Goal: Answer question/provide support

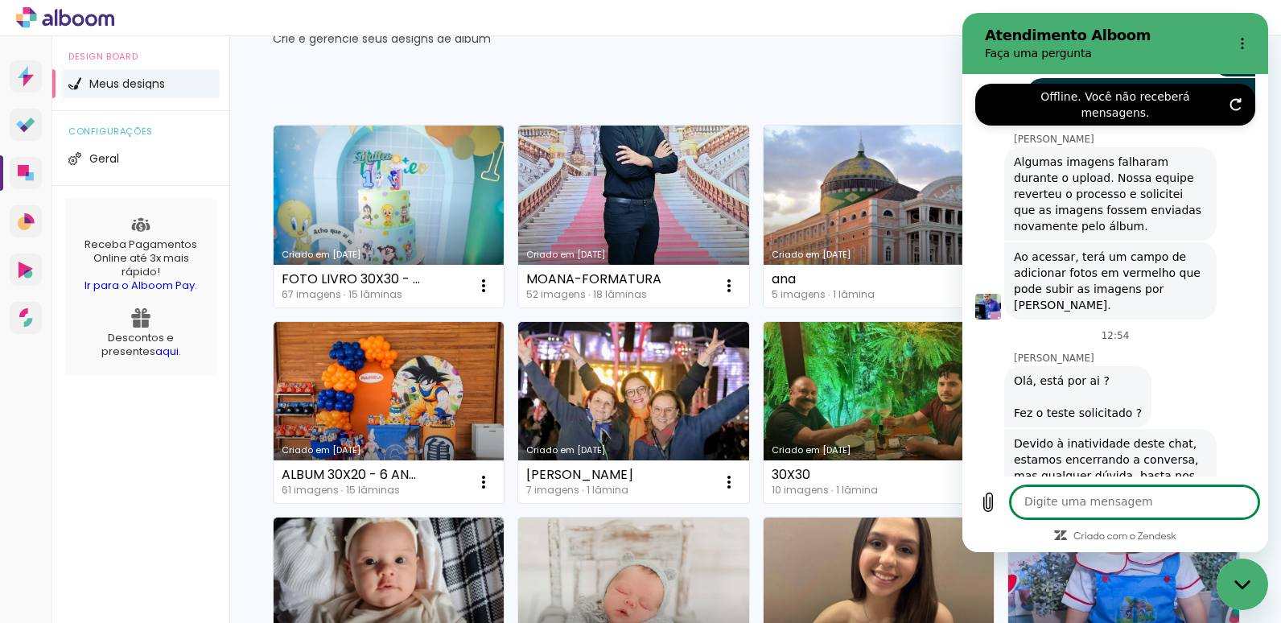
scroll to position [789, 0]
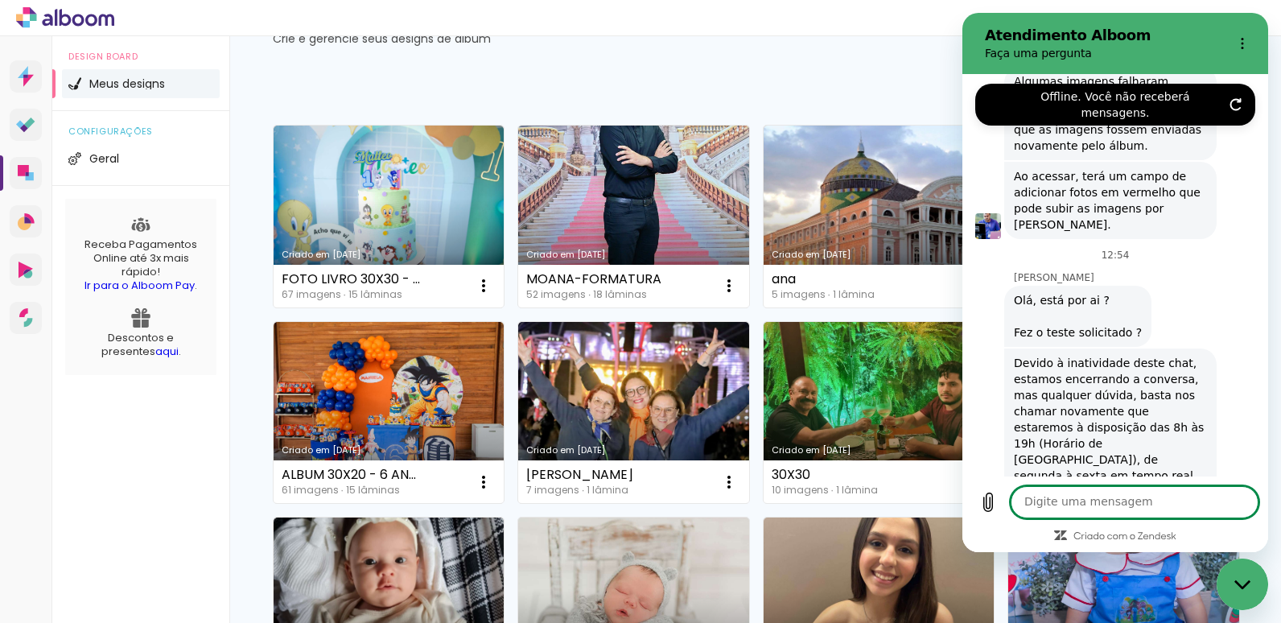
click at [1095, 496] on textarea at bounding box center [1134, 502] width 248 height 32
click at [984, 506] on icon "Carregar arquivo" at bounding box center [988, 502] width 9 height 19
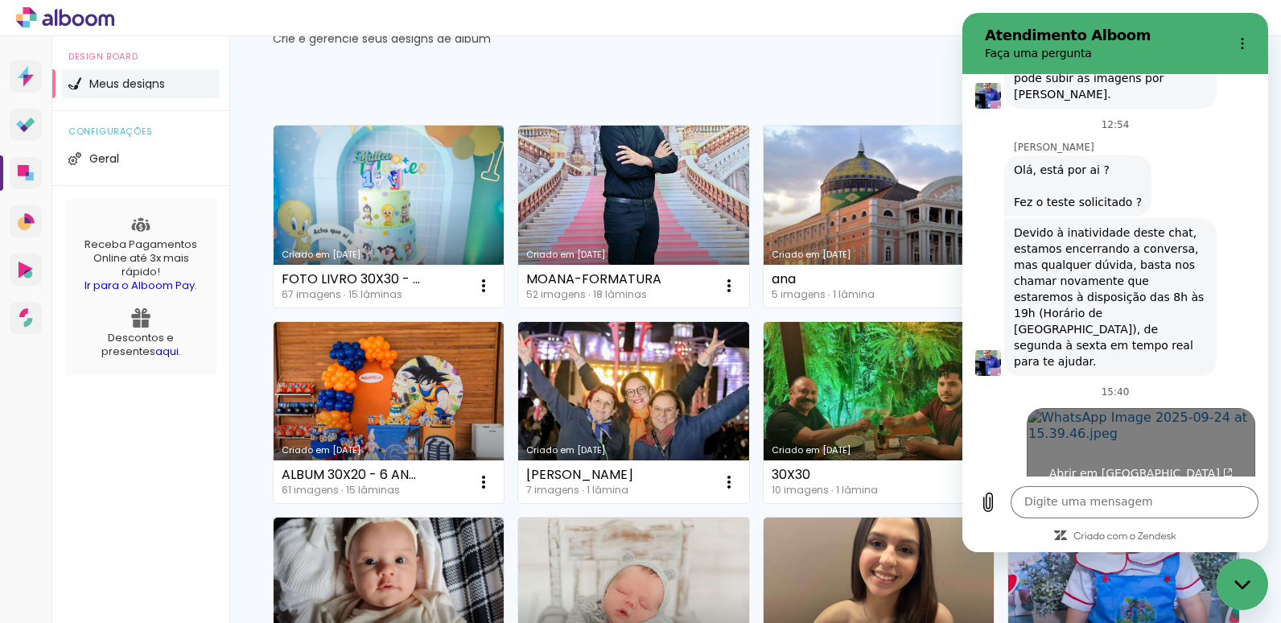
scroll to position [891, 0]
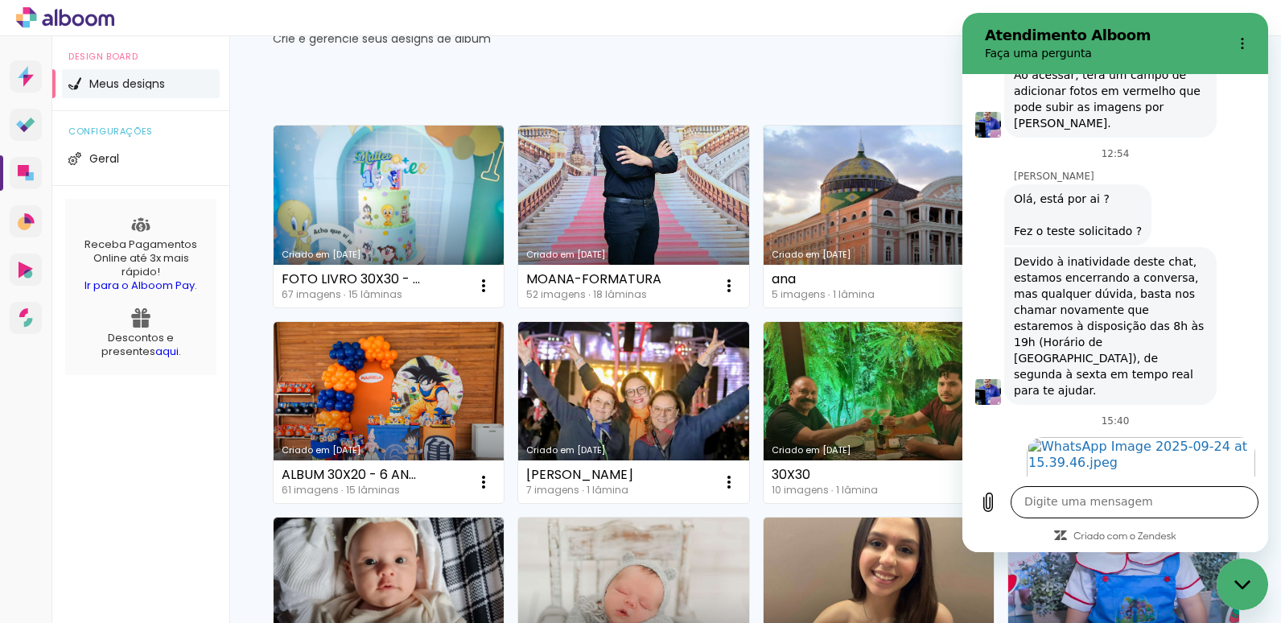
click at [1043, 496] on textarea at bounding box center [1134, 502] width 248 height 32
type textarea "olá"
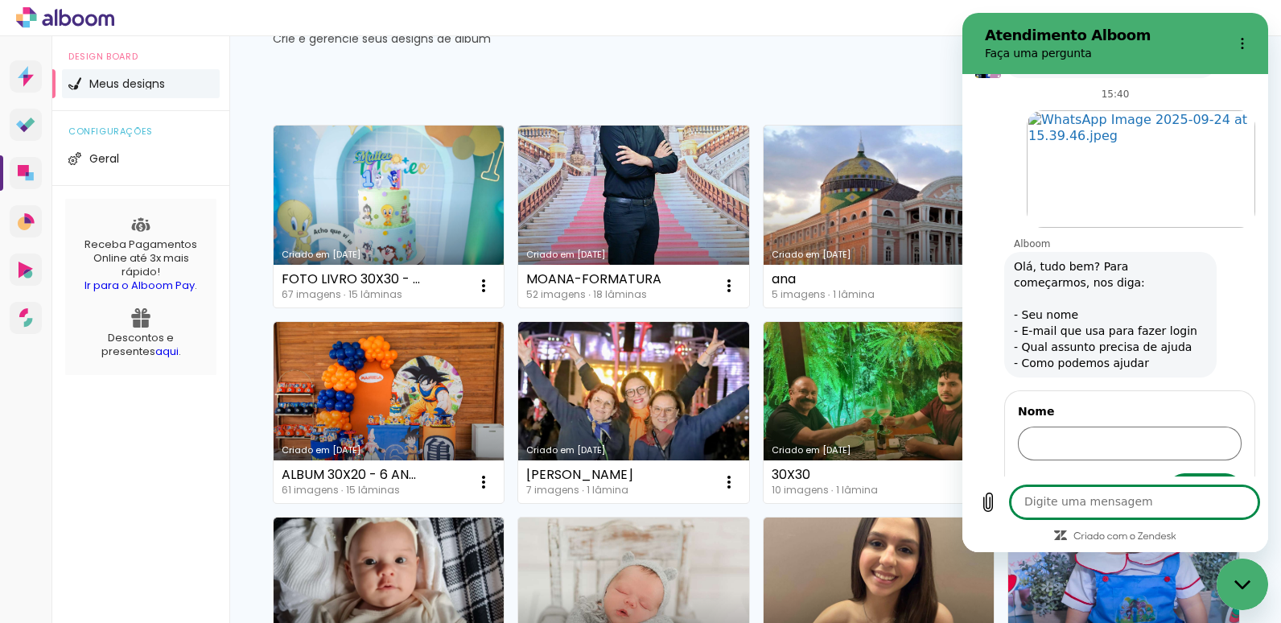
scroll to position [1188, 0]
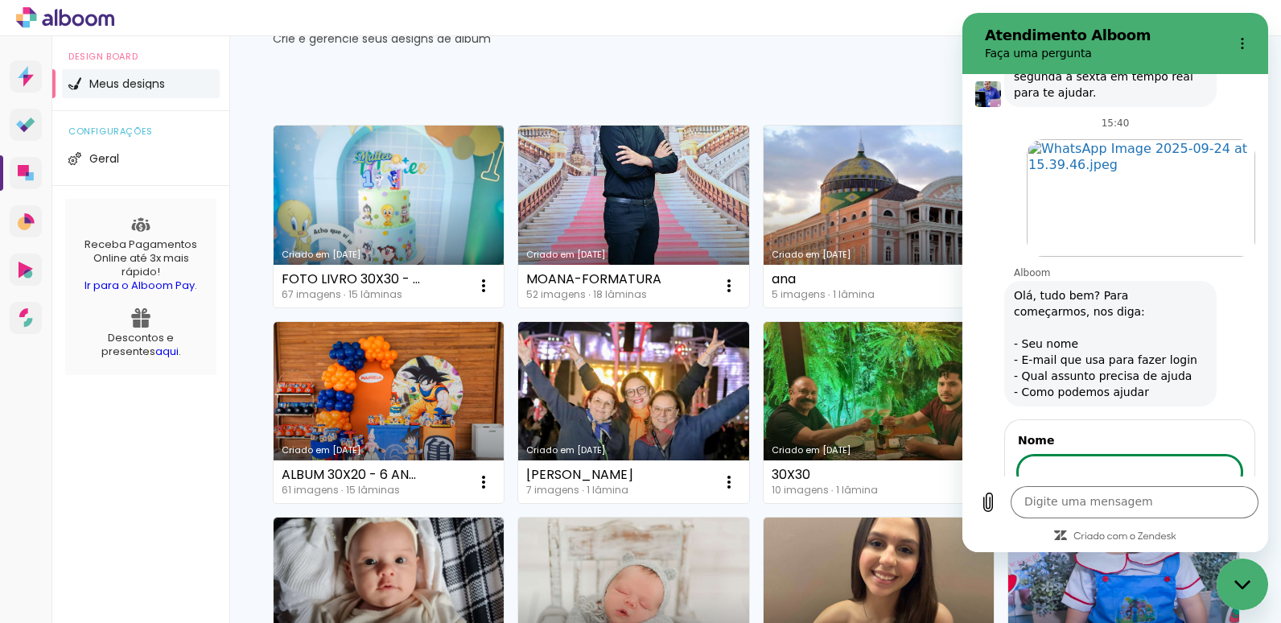
drag, startPoint x: 1071, startPoint y: 422, endPoint x: 1066, endPoint y: 433, distance: 11.5
click at [1066, 455] on input "Nome" at bounding box center [1130, 472] width 224 height 34
type input "[PERSON_NAME]"
click at [1168, 502] on button "Avançar" at bounding box center [1204, 518] width 73 height 32
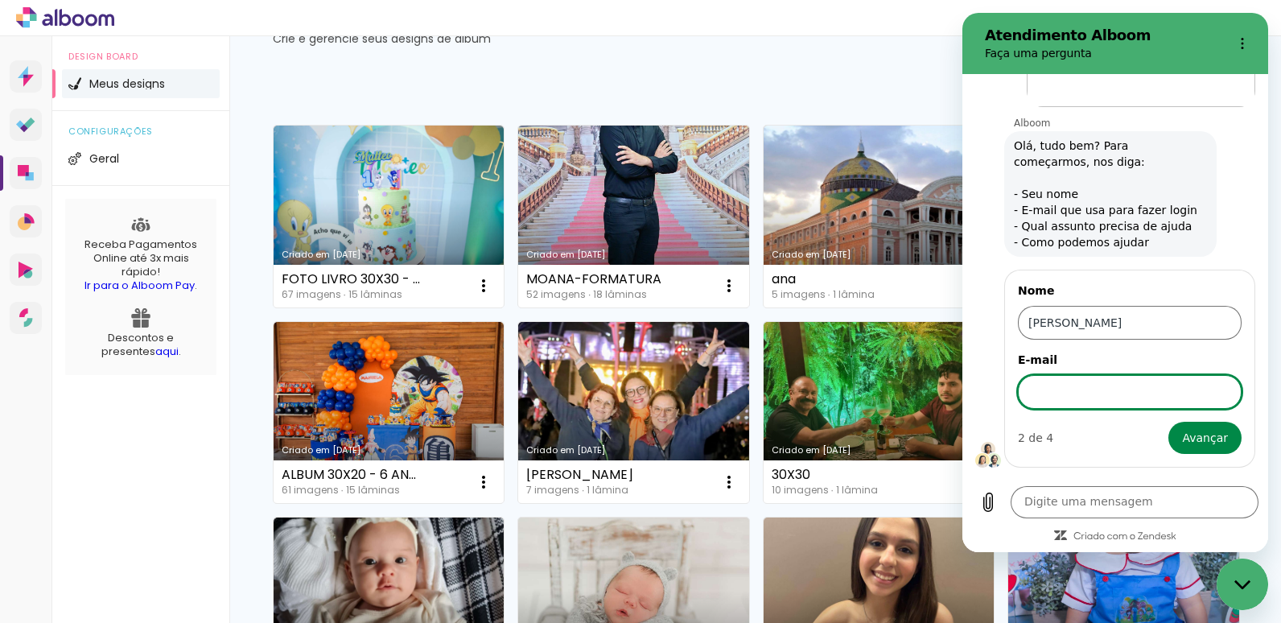
click at [1065, 375] on input "E-mail" at bounding box center [1130, 392] width 224 height 34
type input "[EMAIL_ADDRESS][DOMAIN_NAME]"
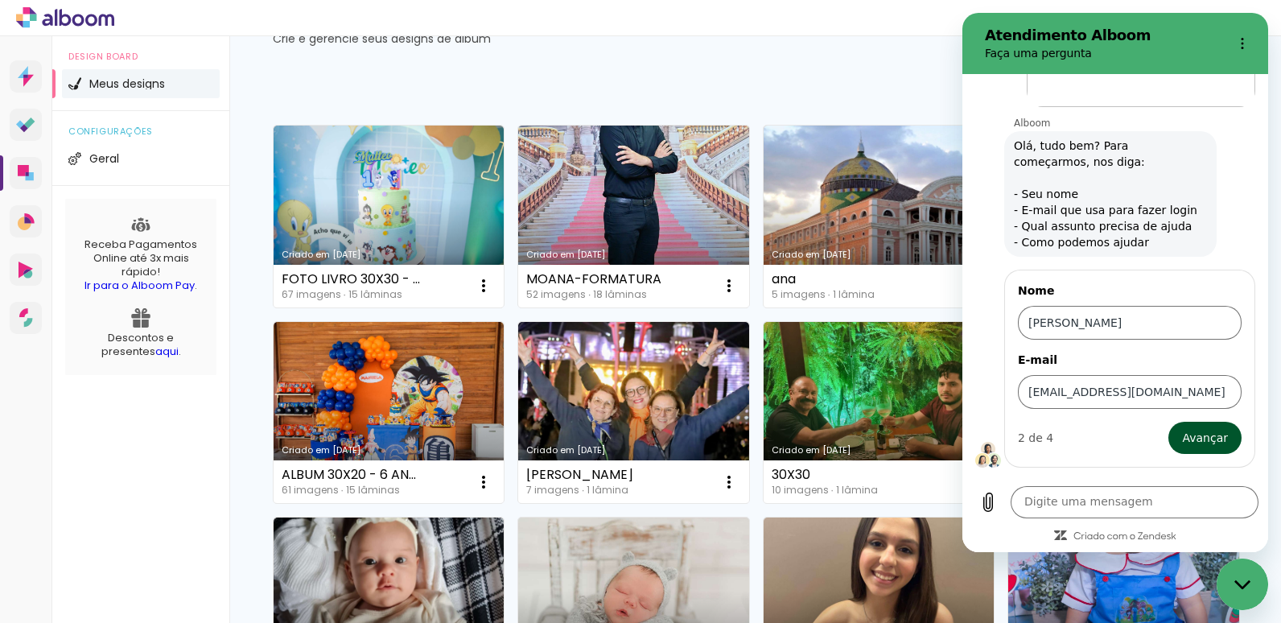
click at [1197, 428] on span "Avançar" at bounding box center [1205, 437] width 46 height 19
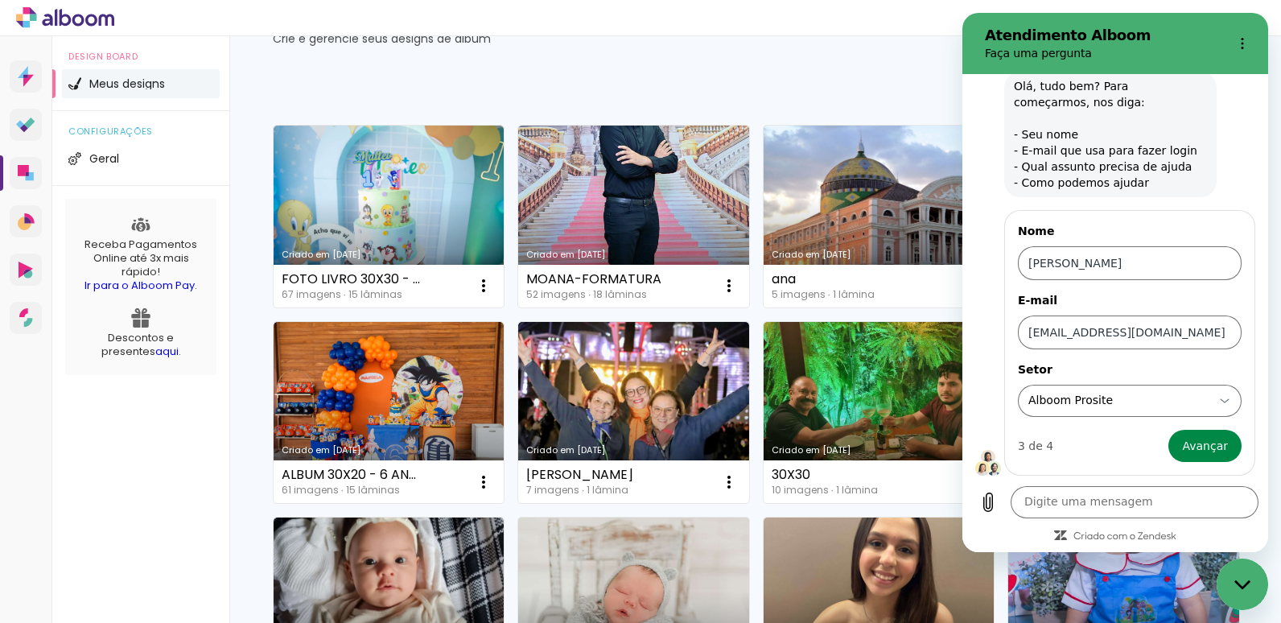
scroll to position [1405, 0]
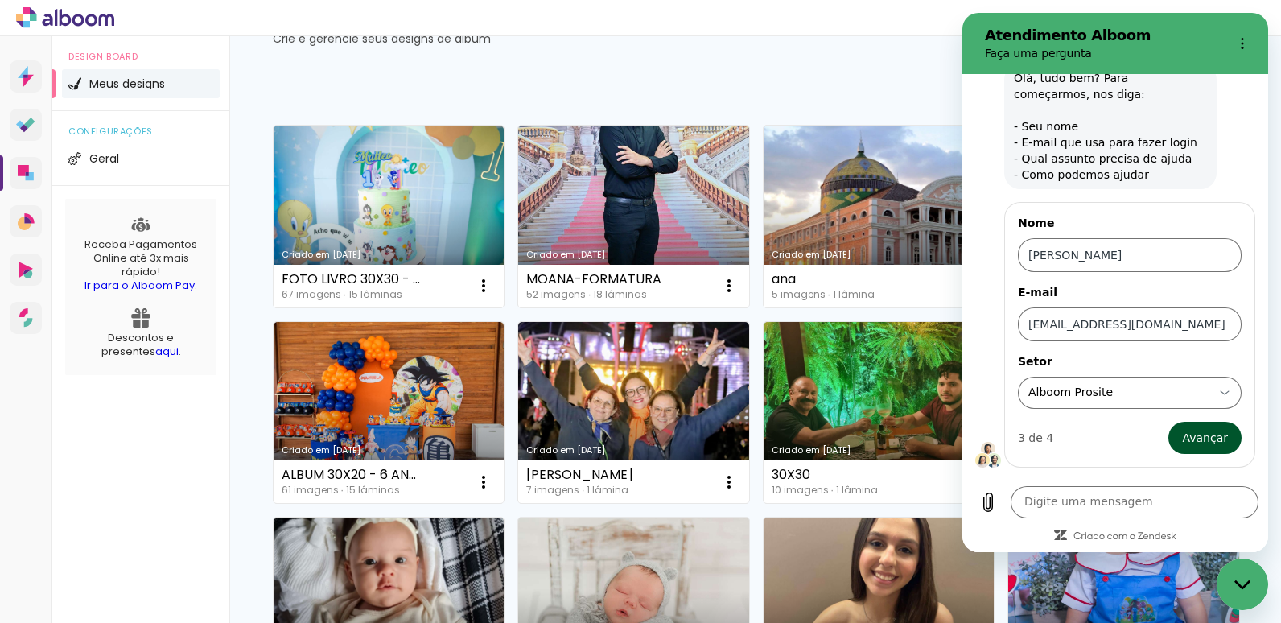
click at [1187, 428] on span "Avançar" at bounding box center [1205, 437] width 46 height 19
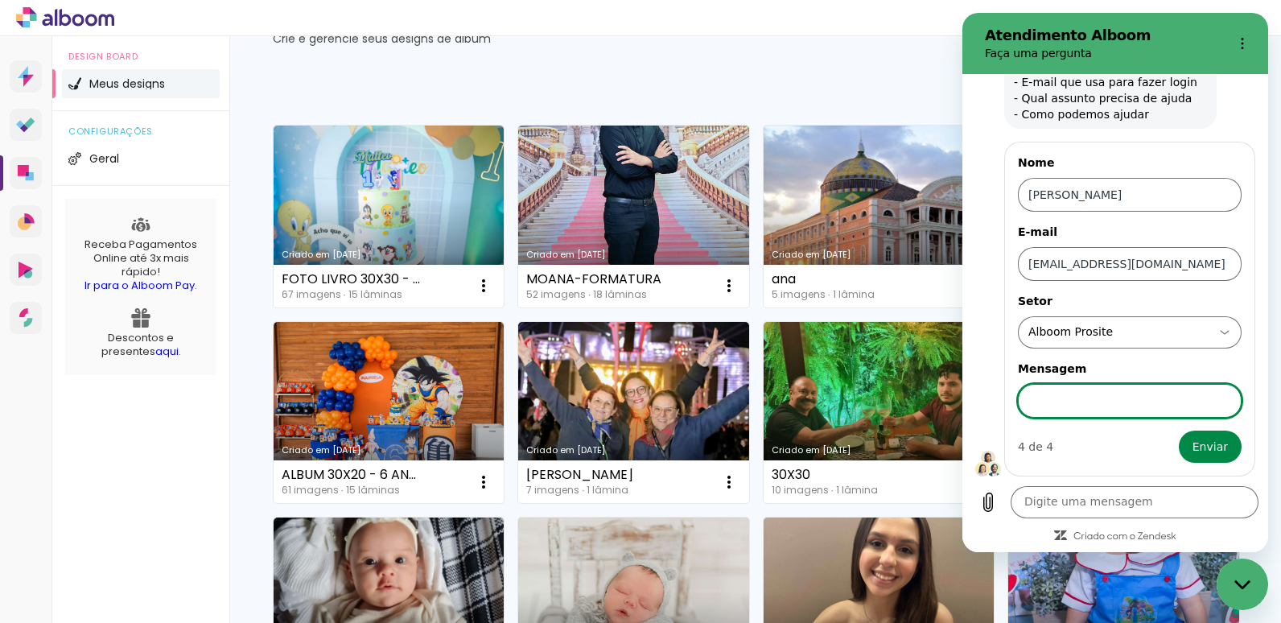
scroll to position [1475, 0]
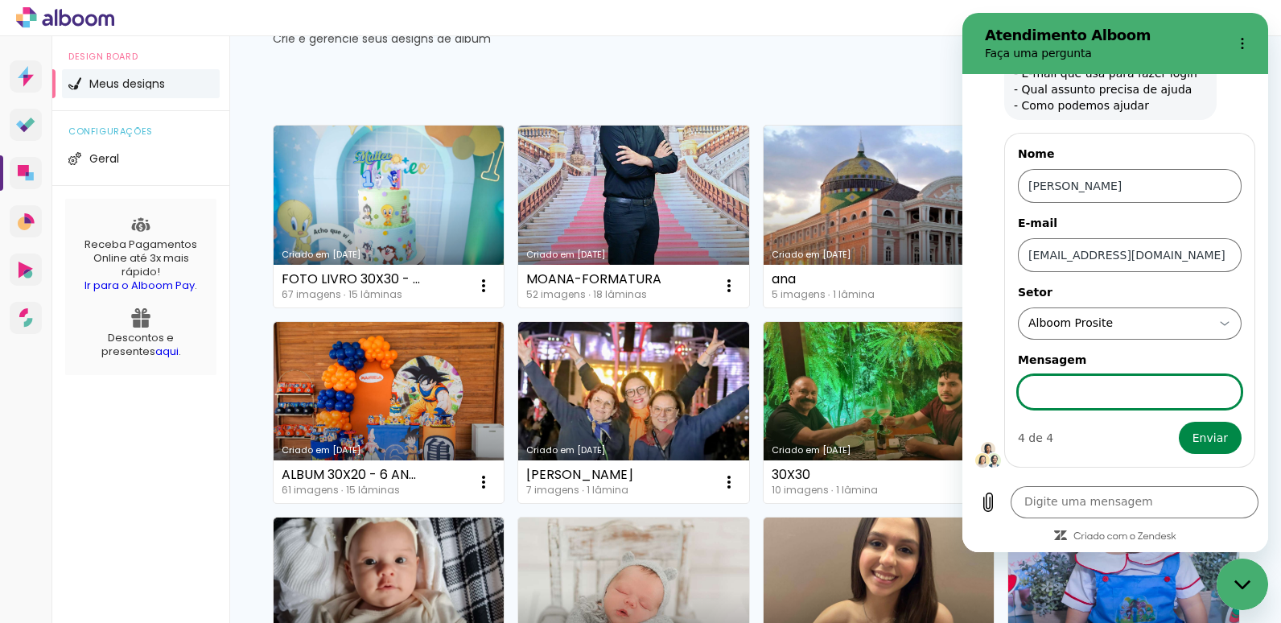
click at [1085, 375] on input "Mensagem" at bounding box center [1130, 392] width 224 height 34
click at [1077, 375] on input "que testesolicitado?" at bounding box center [1130, 392] width 224 height 34
click at [1073, 375] on input "que testesolicitado?" at bounding box center [1130, 392] width 224 height 34
type input "que teste solicitado?"
click at [1193, 428] on span "Enviar" at bounding box center [1209, 437] width 35 height 19
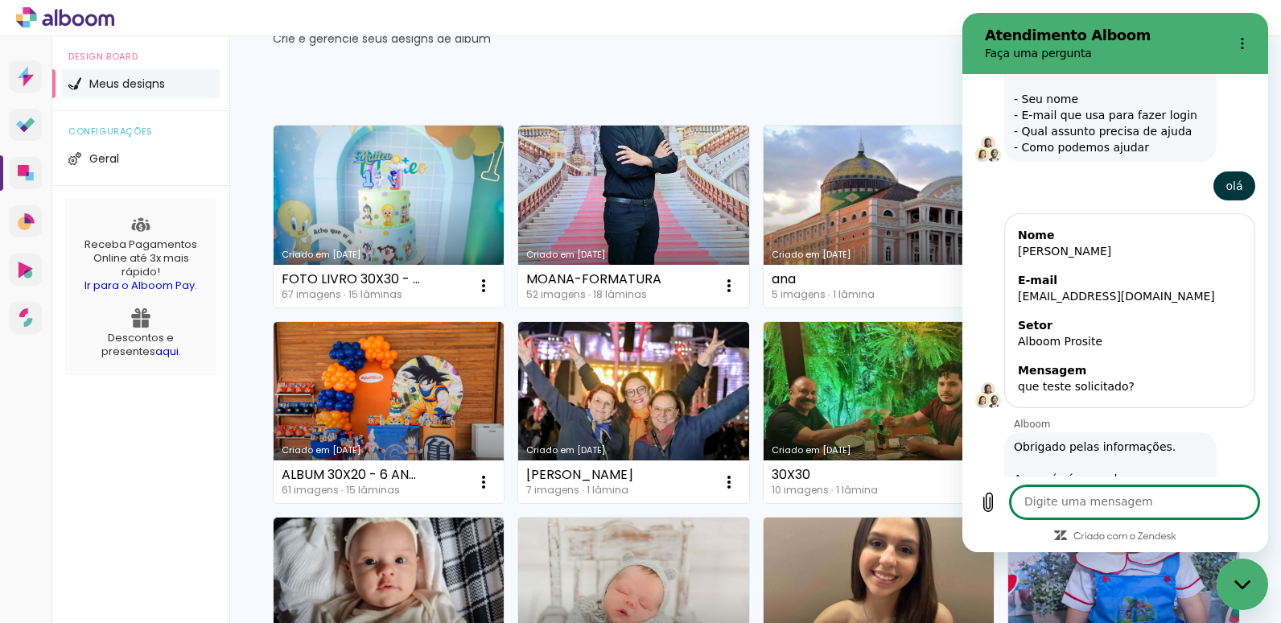
scroll to position [1436, 0]
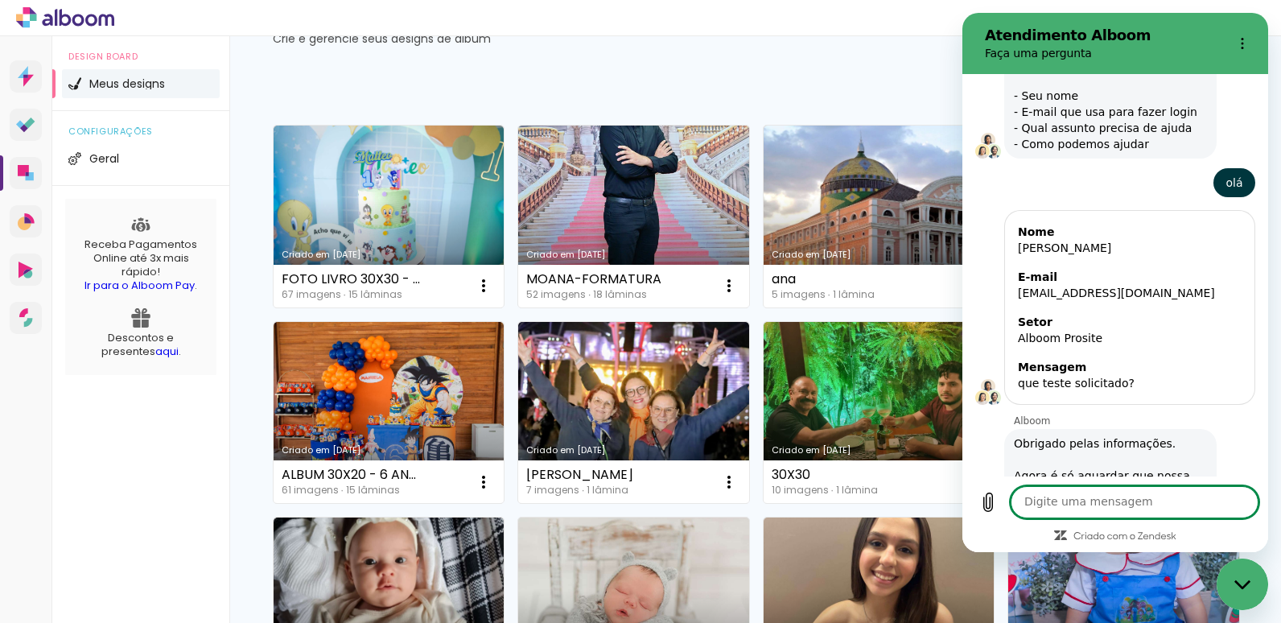
click at [1071, 500] on textarea at bounding box center [1134, 502] width 248 height 32
type textarea "poxa"
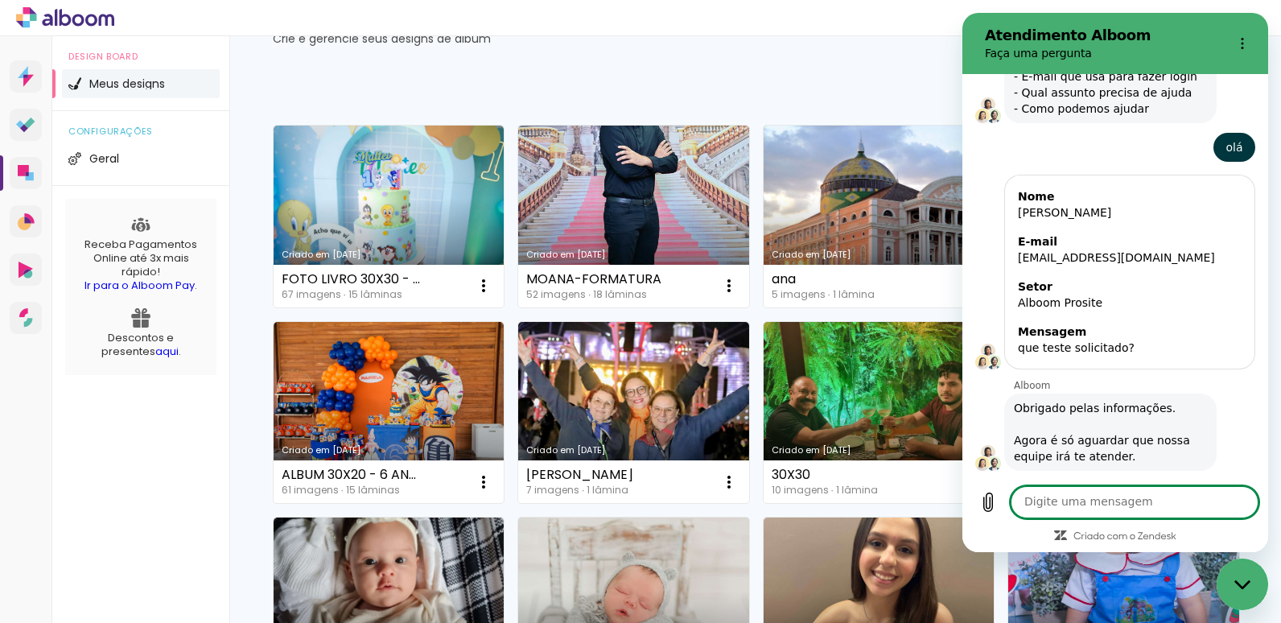
scroll to position [1475, 0]
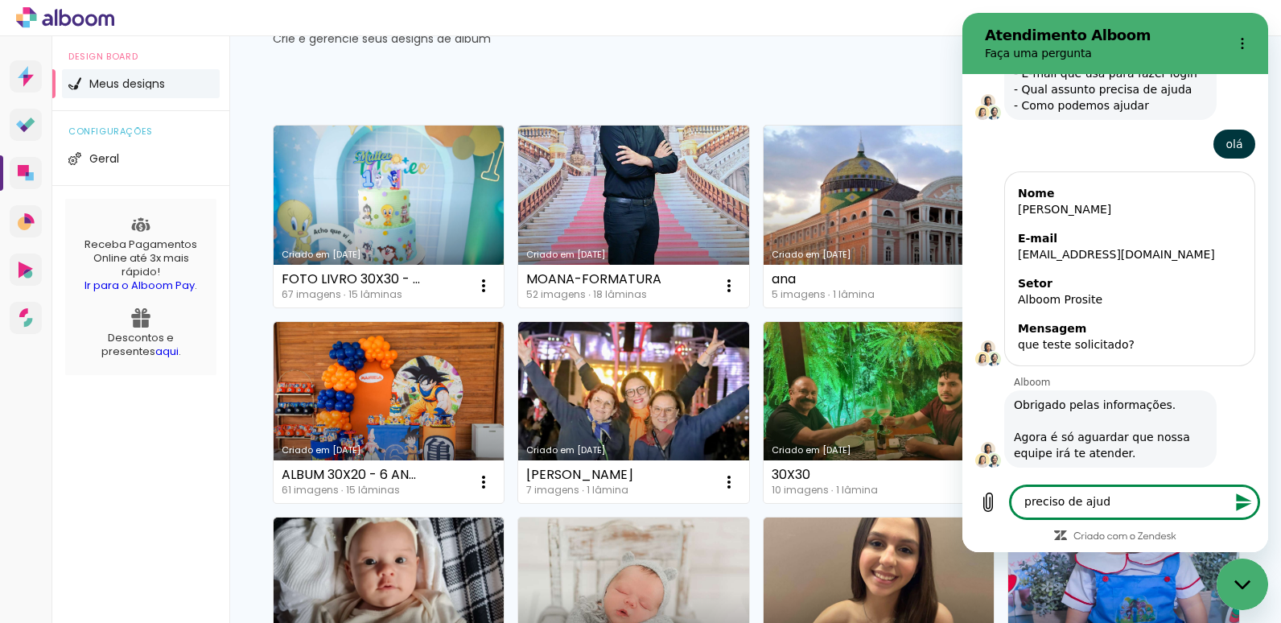
type textarea "preciso de ajuda"
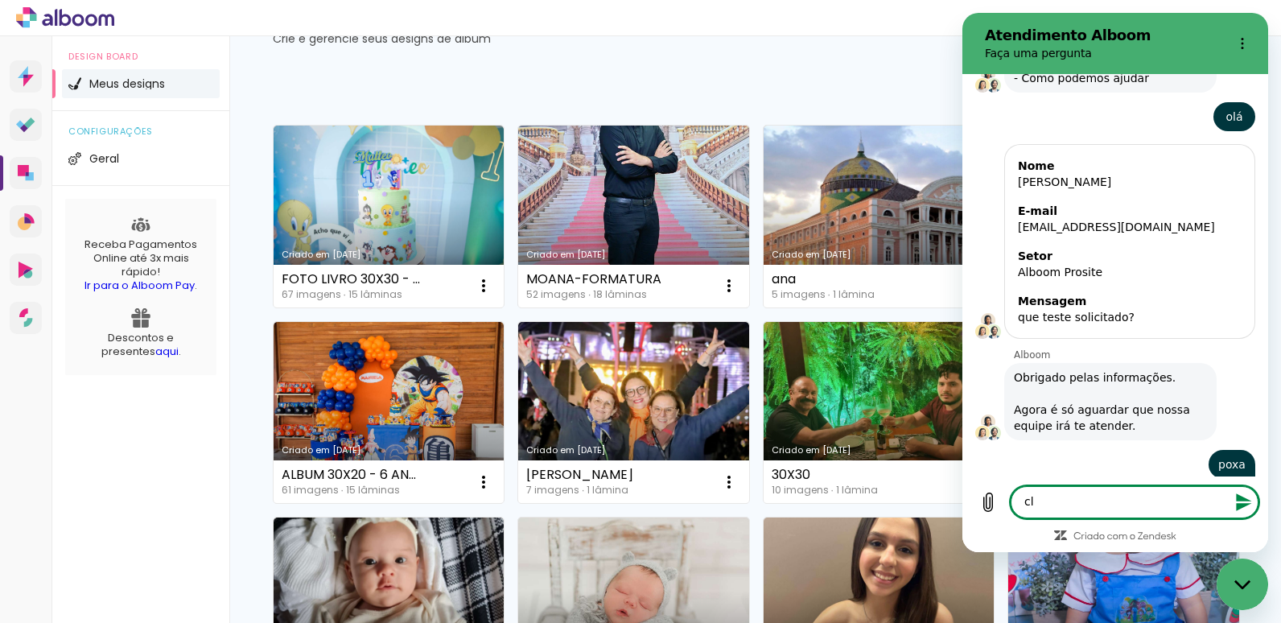
scroll to position [1505, 0]
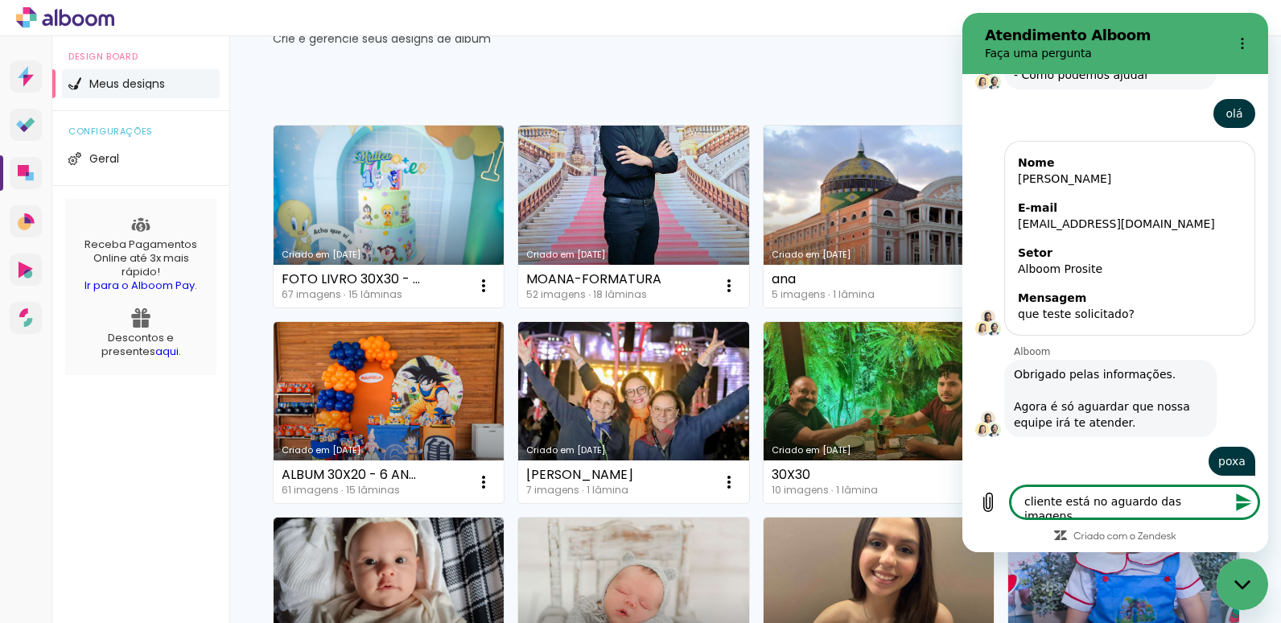
type textarea "cliente está no aguardo das imagens"
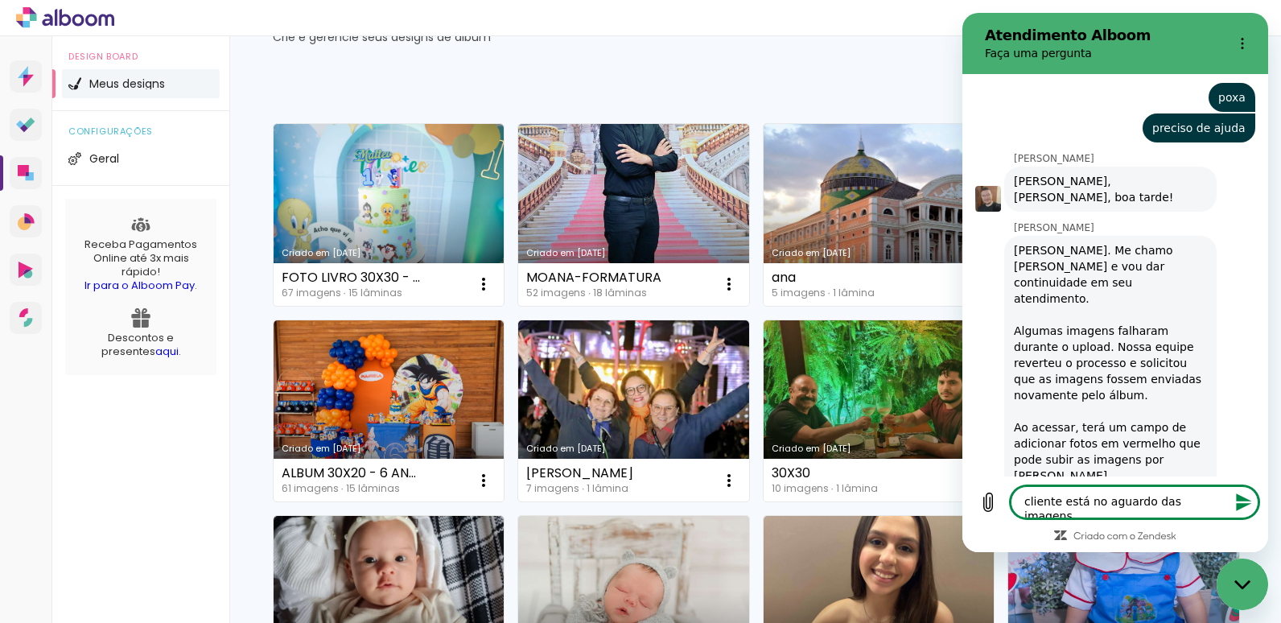
scroll to position [161, 0]
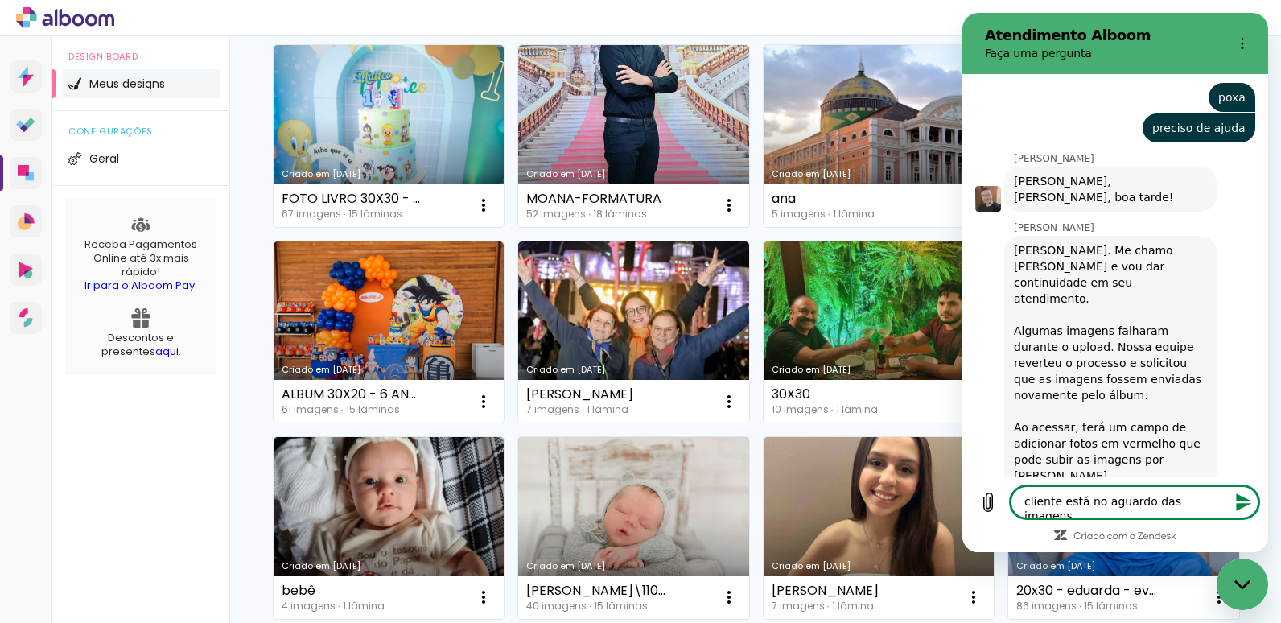
click at [1082, 496] on textarea "cliente está no aguardo das imagens" at bounding box center [1134, 502] width 248 height 32
click at [1233, 504] on button "Enviar mensagem" at bounding box center [1242, 502] width 32 height 32
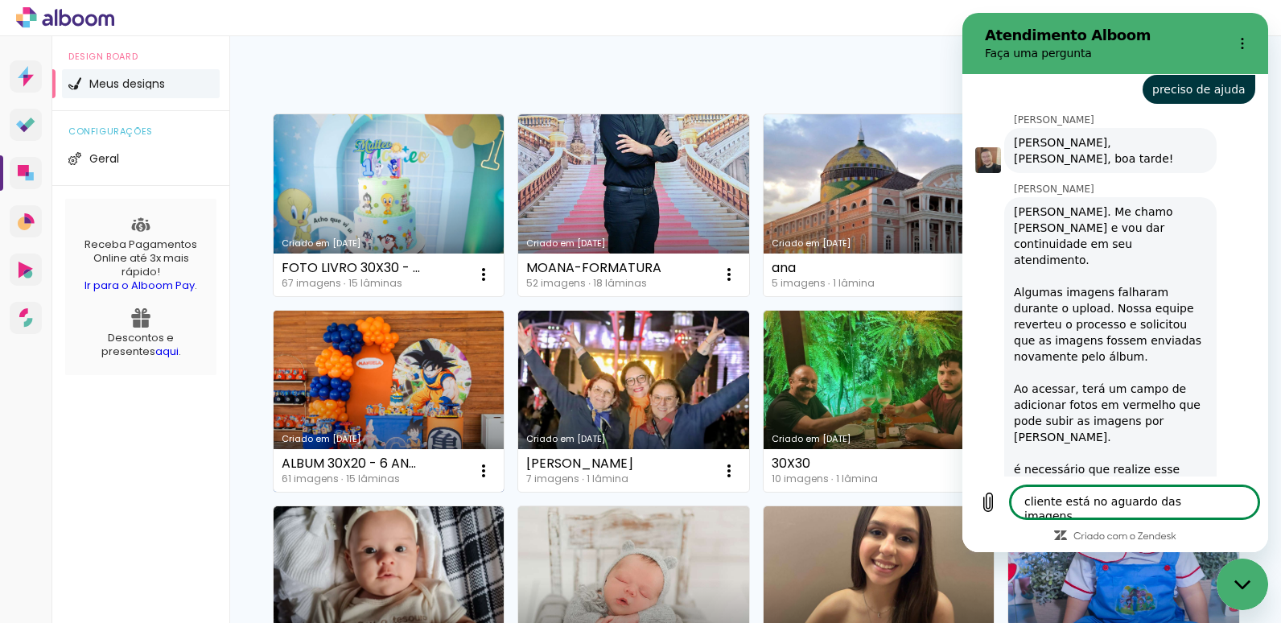
scroll to position [211, 0]
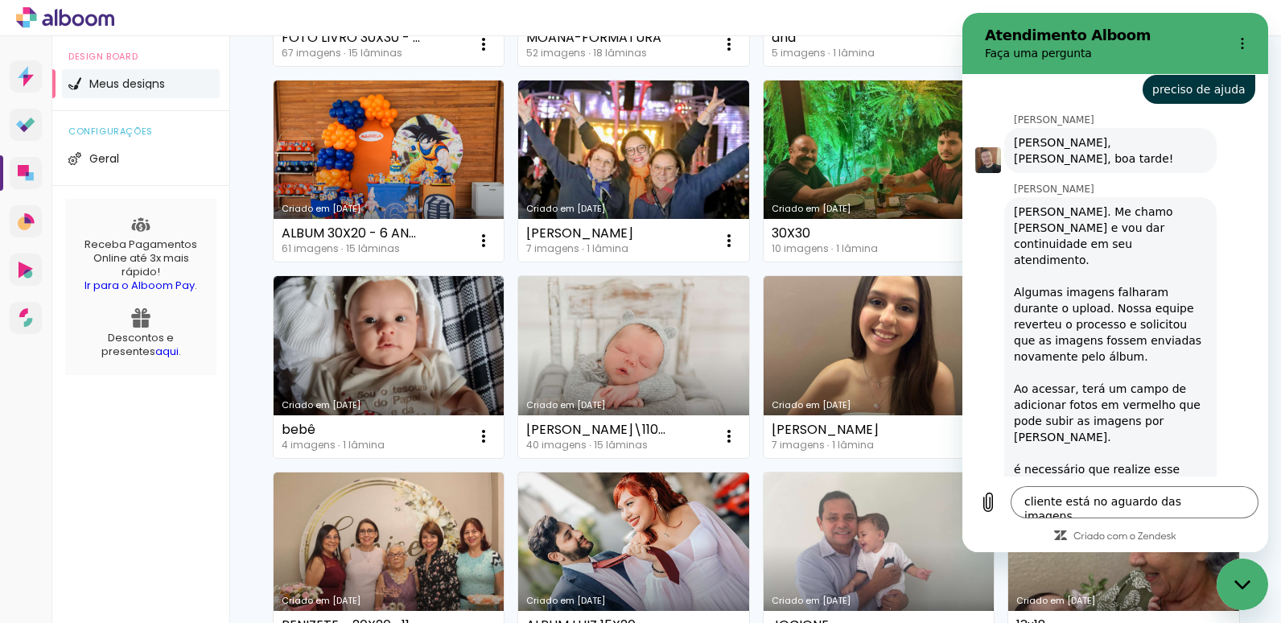
click at [1241, 586] on icon "Fechar janela de mensagens" at bounding box center [1241, 583] width 16 height 9
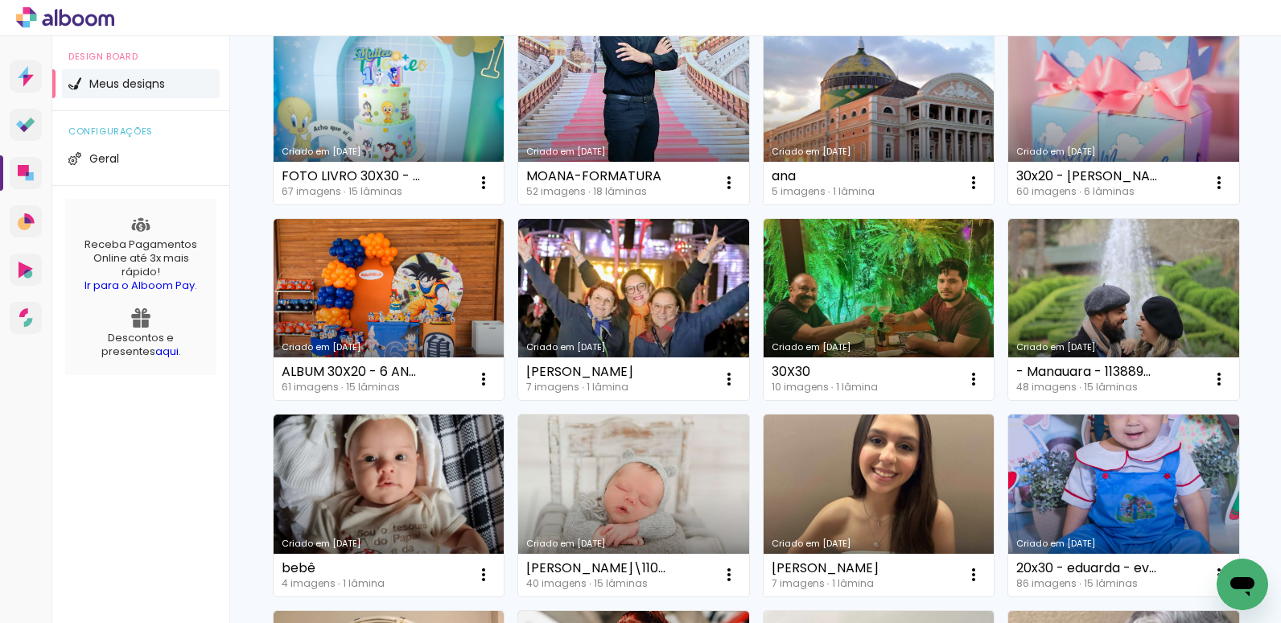
scroll to position [0, 0]
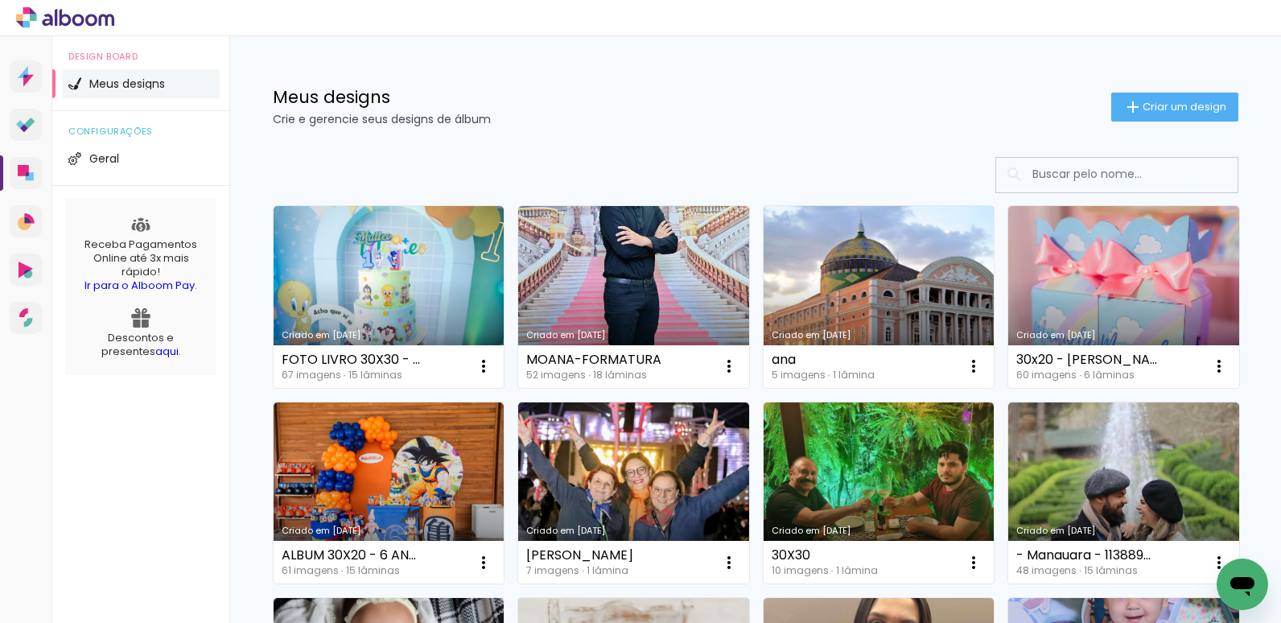
click at [1115, 178] on input at bounding box center [1138, 174] width 229 height 33
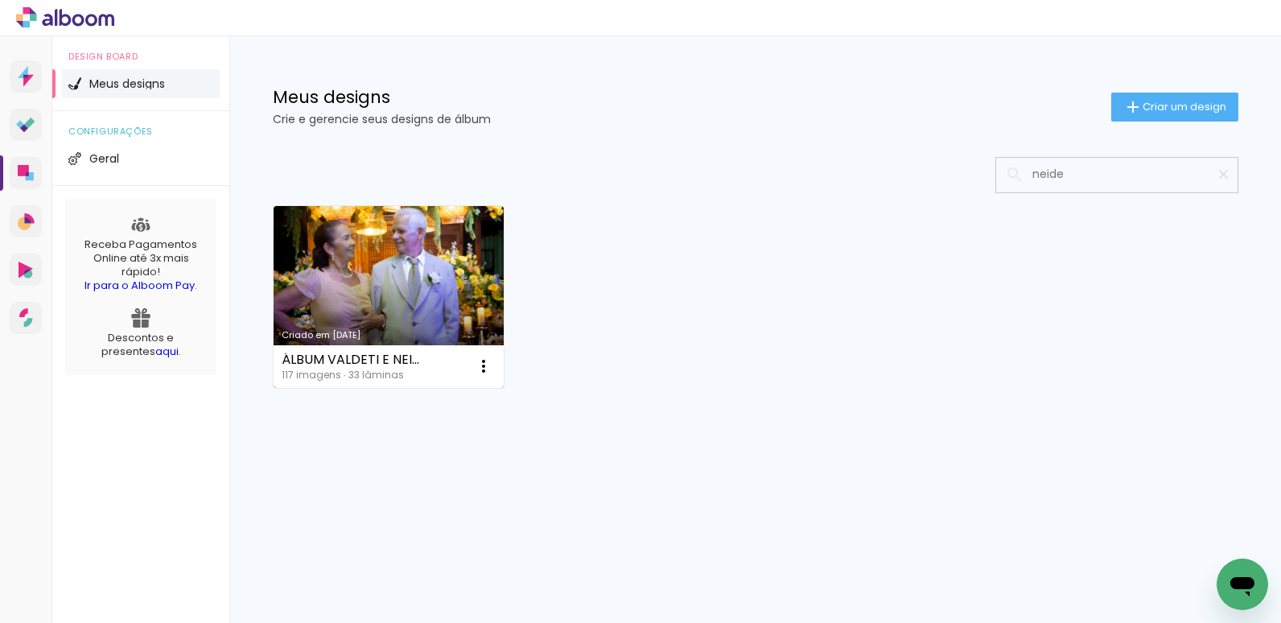
type input "neide"
type paper-input "neide"
click at [372, 268] on link "Criado em [DATE]" at bounding box center [389, 297] width 231 height 182
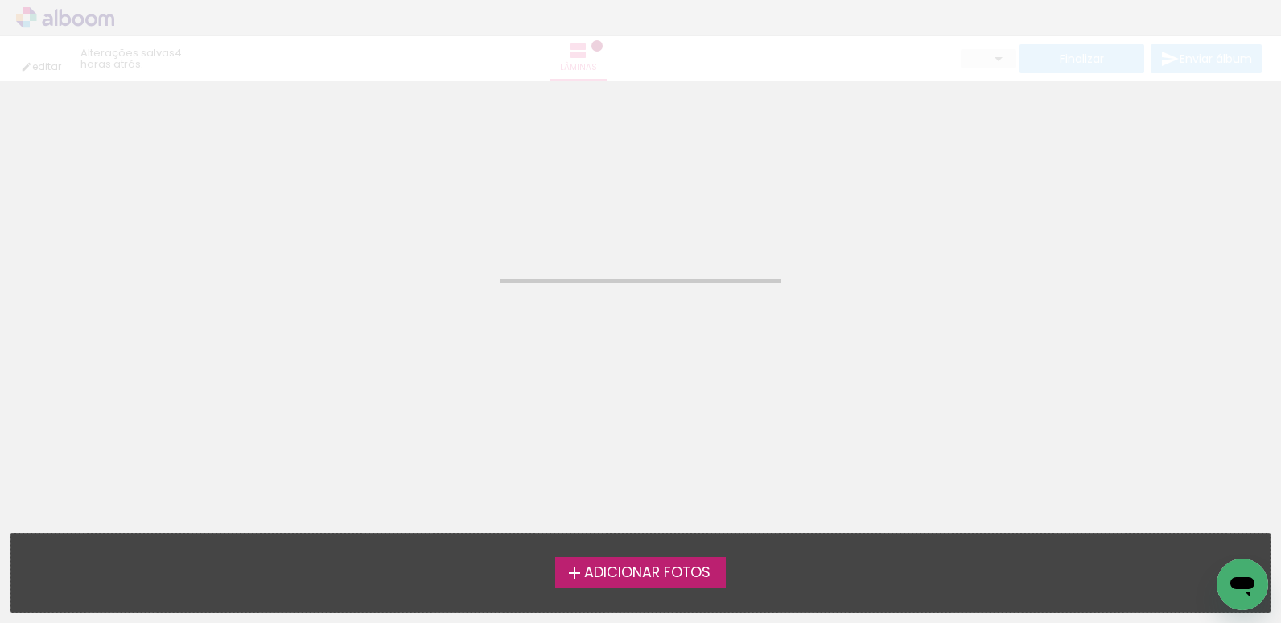
click at [393, 282] on neon-animated-pages "Confirmar Cancelar" at bounding box center [640, 351] width 1281 height 541
